Goal: Task Accomplishment & Management: Complete application form

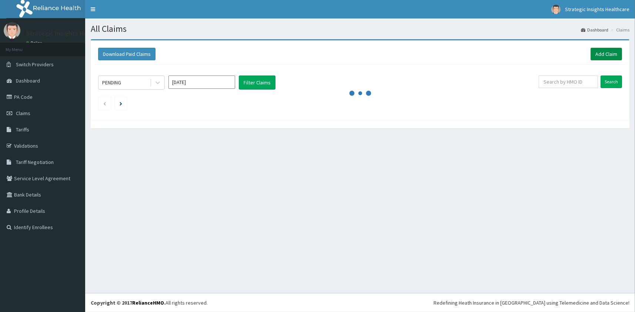
click at [594, 51] on link "Add Claim" at bounding box center [605, 54] width 31 height 13
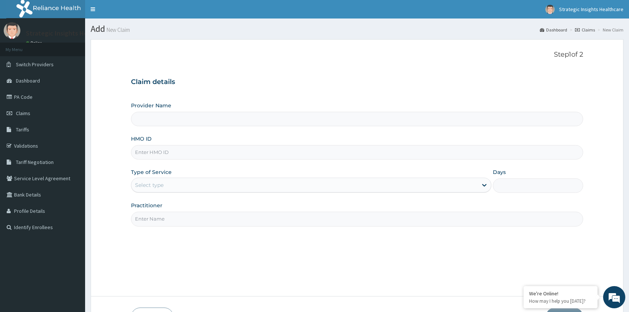
drag, startPoint x: 172, startPoint y: 152, endPoint x: 168, endPoint y: 151, distance: 4.5
click at [169, 151] on input "HMO ID" at bounding box center [357, 152] width 452 height 14
type input "Strategic Insight Healthcare (The Hospital)"
type input "rsj/10031/a"
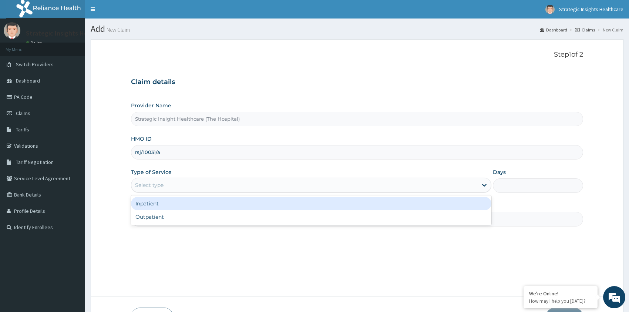
click at [203, 189] on div "Select type" at bounding box center [304, 185] width 347 height 12
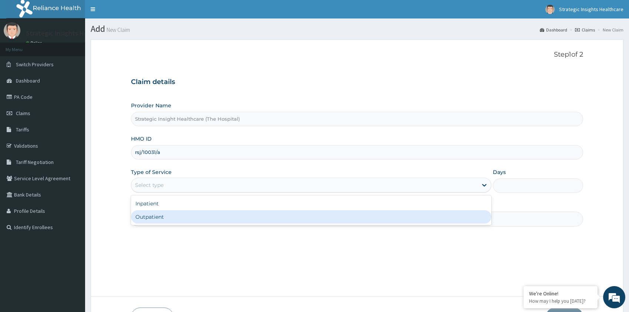
click at [245, 221] on div "Outpatient" at bounding box center [311, 216] width 361 height 13
type input "1"
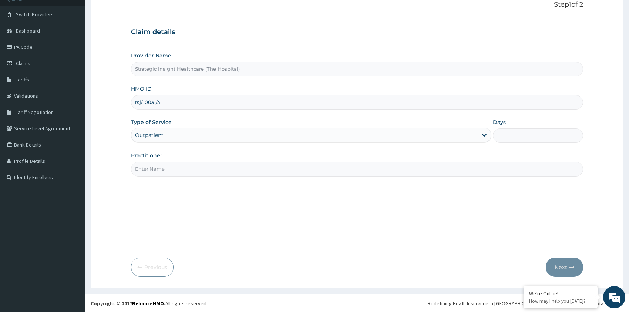
scroll to position [50, 0]
click at [357, 174] on input "Practitioner" at bounding box center [357, 168] width 452 height 14
type input "Dr [PERSON_NAME]"
click at [561, 261] on button "Next" at bounding box center [564, 266] width 37 height 19
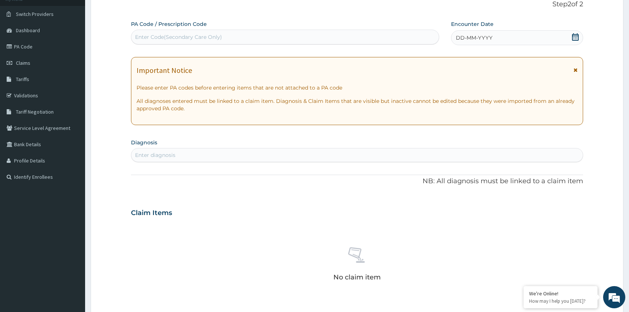
click at [572, 36] on icon at bounding box center [575, 36] width 7 height 7
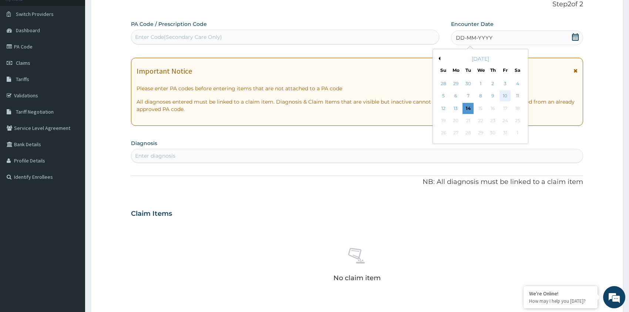
click at [502, 96] on div "10" at bounding box center [504, 96] width 11 height 11
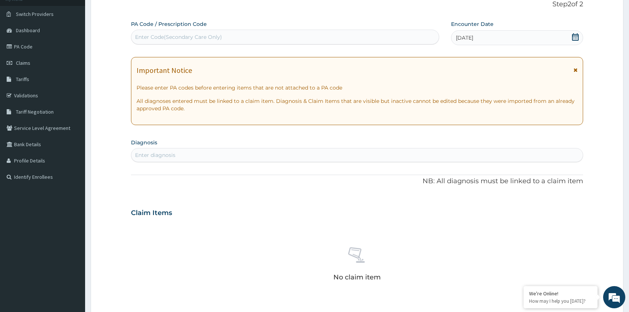
click at [158, 154] on div "Enter diagnosis" at bounding box center [155, 154] width 40 height 7
type input "peptic"
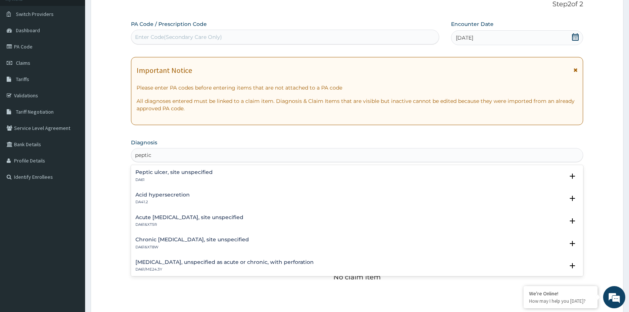
click at [166, 169] on h4 "Peptic ulcer, site unspecified" at bounding box center [173, 172] width 77 height 6
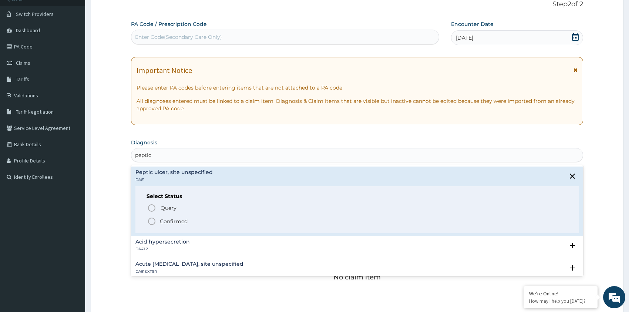
click at [172, 221] on p "Confirmed" at bounding box center [174, 221] width 28 height 7
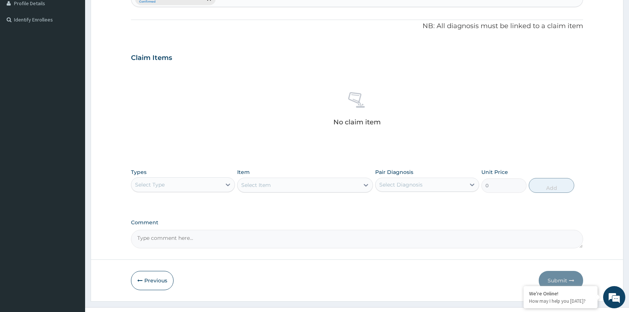
scroll to position [221, 0]
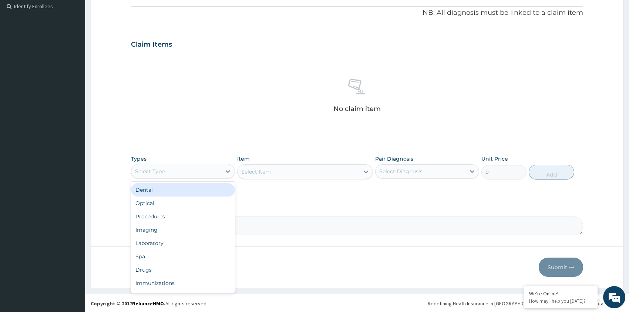
click at [159, 171] on div "Select Type" at bounding box center [150, 171] width 30 height 7
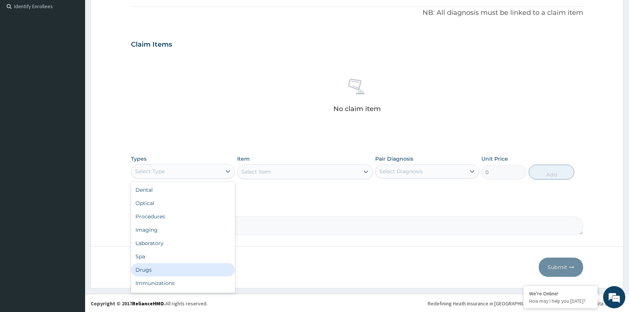
click at [175, 268] on div "Drugs" at bounding box center [183, 269] width 104 height 13
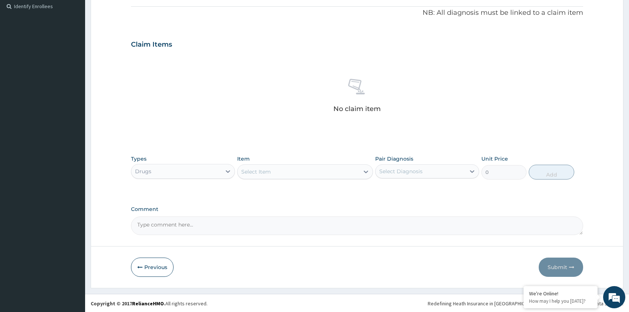
click at [274, 172] on div "Select Item" at bounding box center [299, 172] width 122 height 12
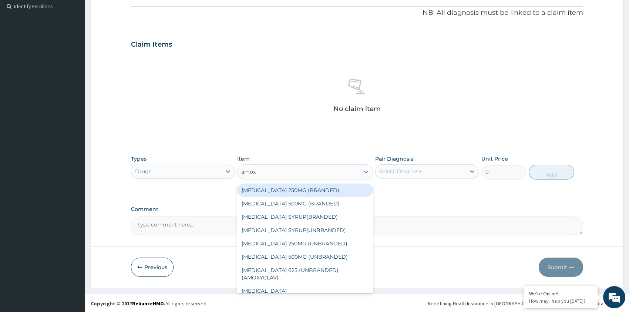
type input "amoxi"
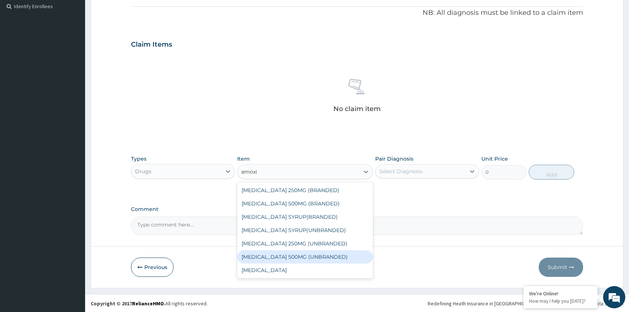
click at [296, 254] on div "[MEDICAL_DATA] 500MG (UNBRANDED)" at bounding box center [305, 256] width 136 height 13
type input "100"
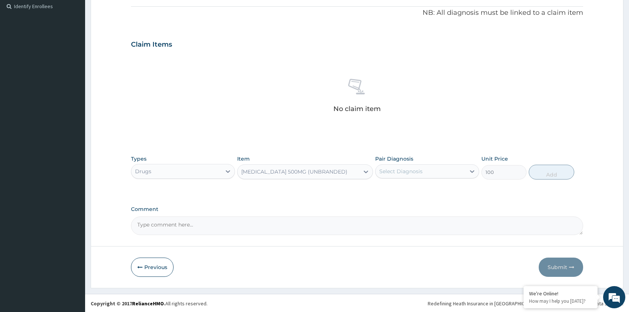
drag, startPoint x: 390, startPoint y: 171, endPoint x: 393, endPoint y: 178, distance: 7.8
click at [391, 173] on div "Select Diagnosis" at bounding box center [400, 171] width 43 height 7
click at [403, 193] on div "Peptic ulcer, site unspecified" at bounding box center [427, 190] width 104 height 15
checkbox input "true"
drag, startPoint x: 536, startPoint y: 169, endPoint x: 509, endPoint y: 175, distance: 27.6
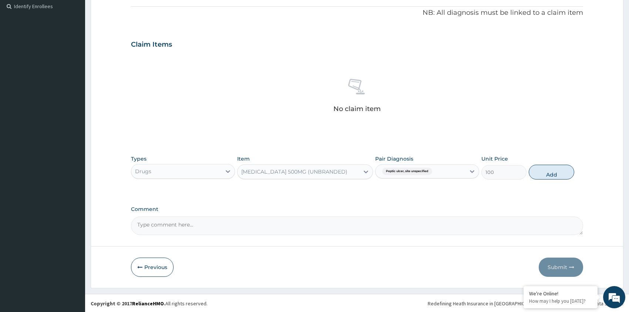
click at [535, 169] on button "Add" at bounding box center [551, 172] width 45 height 15
type input "0"
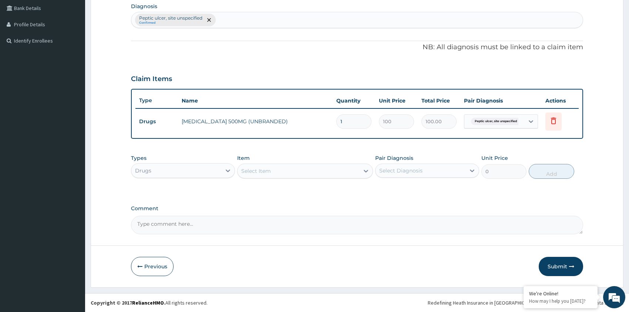
scroll to position [186, 0]
type input "0.00"
type input "5"
type input "500.00"
type input "56"
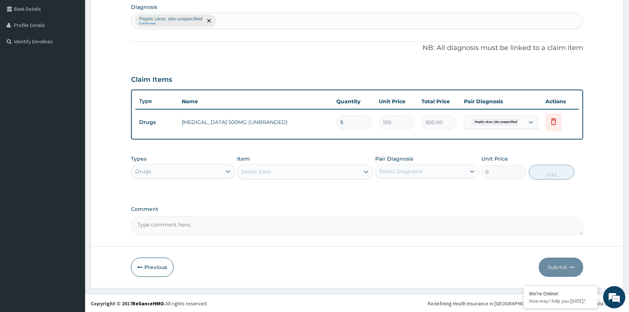
type input "5600.00"
type input "56"
click at [169, 223] on textarea "Comment" at bounding box center [357, 225] width 452 height 18
